Goal: Task Accomplishment & Management: Manage account settings

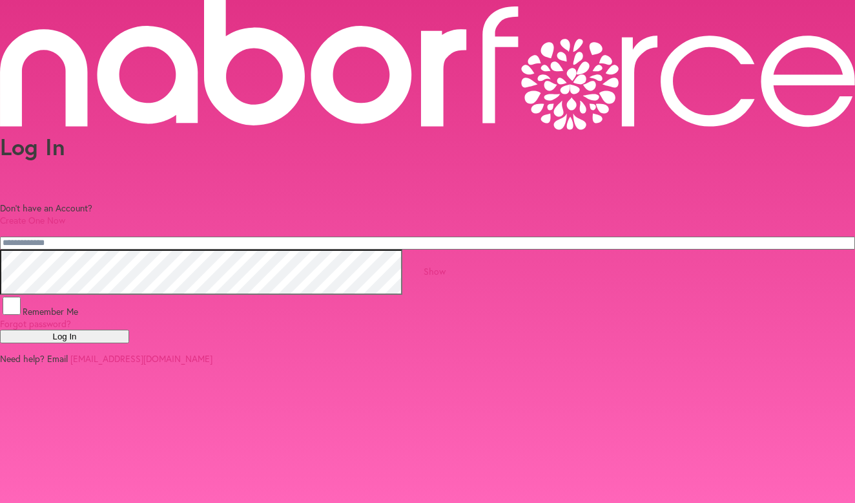
type input "**********"
click at [129, 338] on button "Log In" at bounding box center [64, 336] width 129 height 14
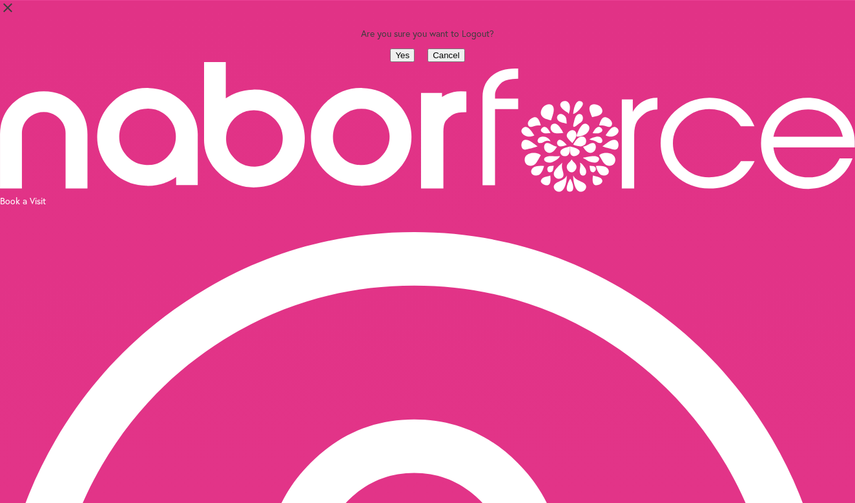
click at [390, 62] on button "Yes" at bounding box center [402, 55] width 25 height 14
